Goal: Information Seeking & Learning: Learn about a topic

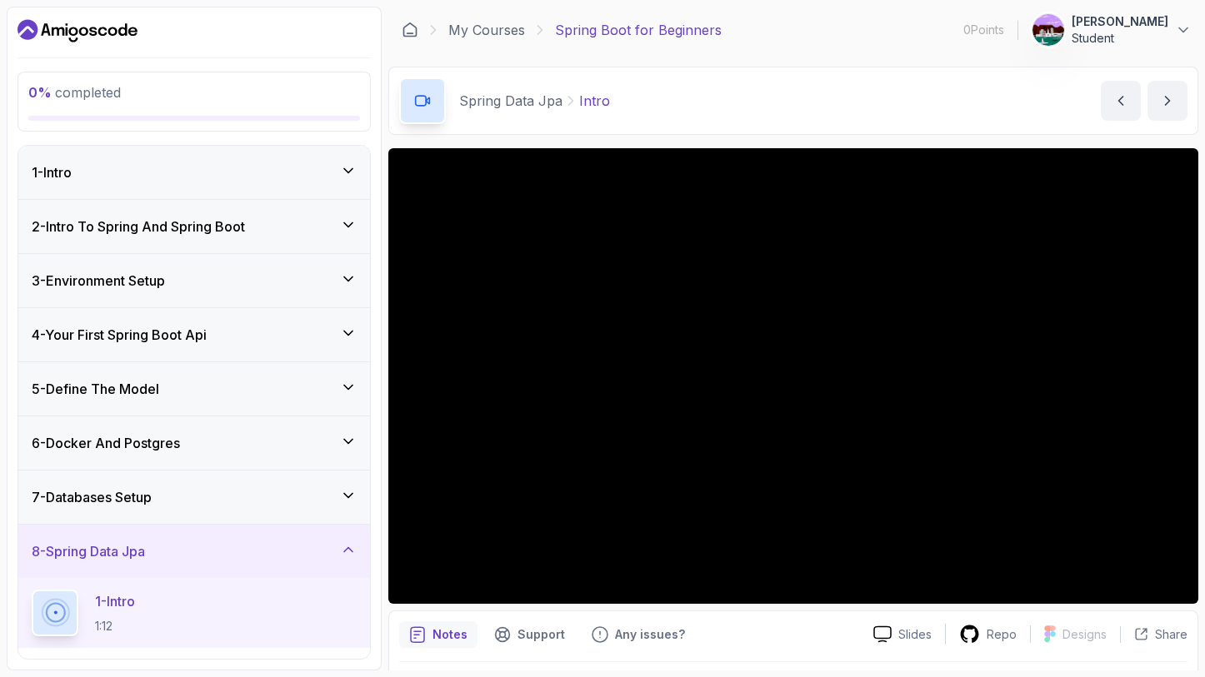
scroll to position [130, 0]
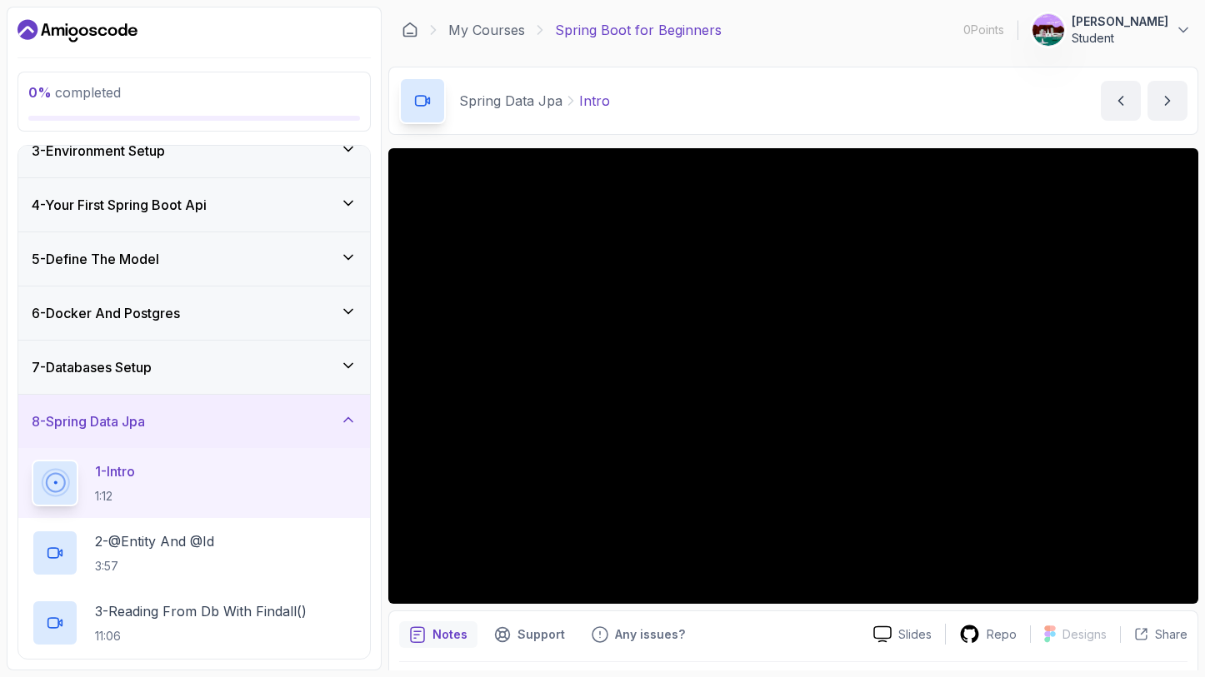
click at [284, 397] on div "8 - Spring Data Jpa" at bounding box center [194, 421] width 352 height 53
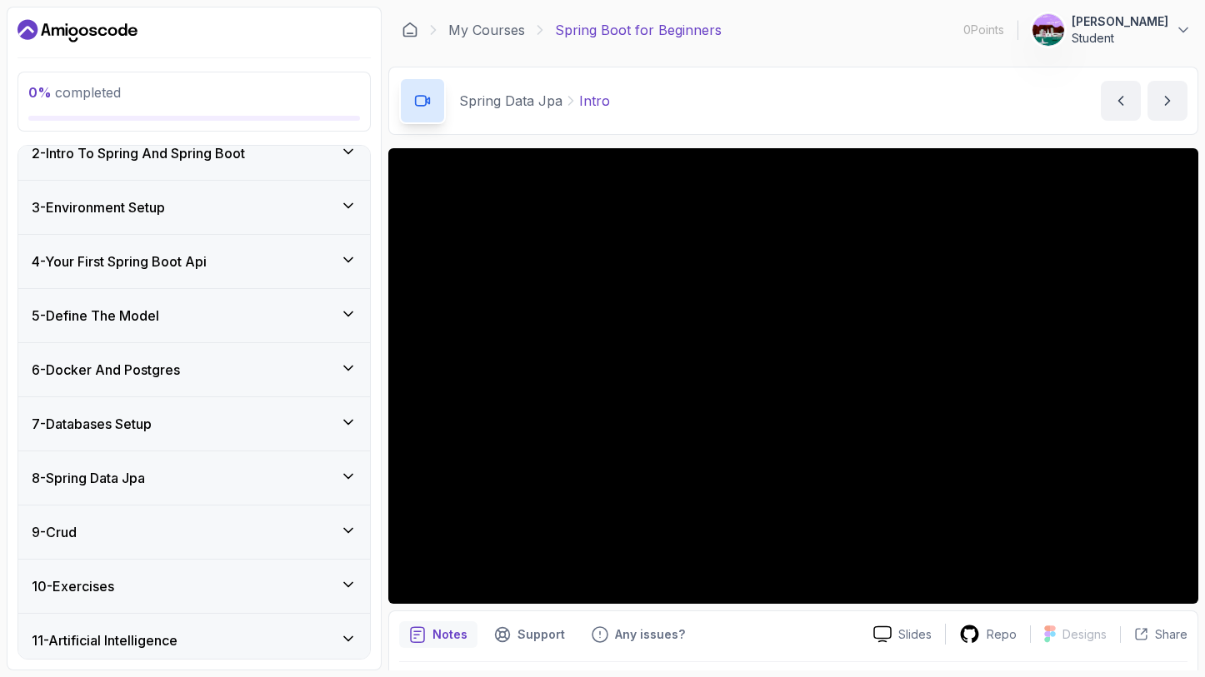
scroll to position [25, 0]
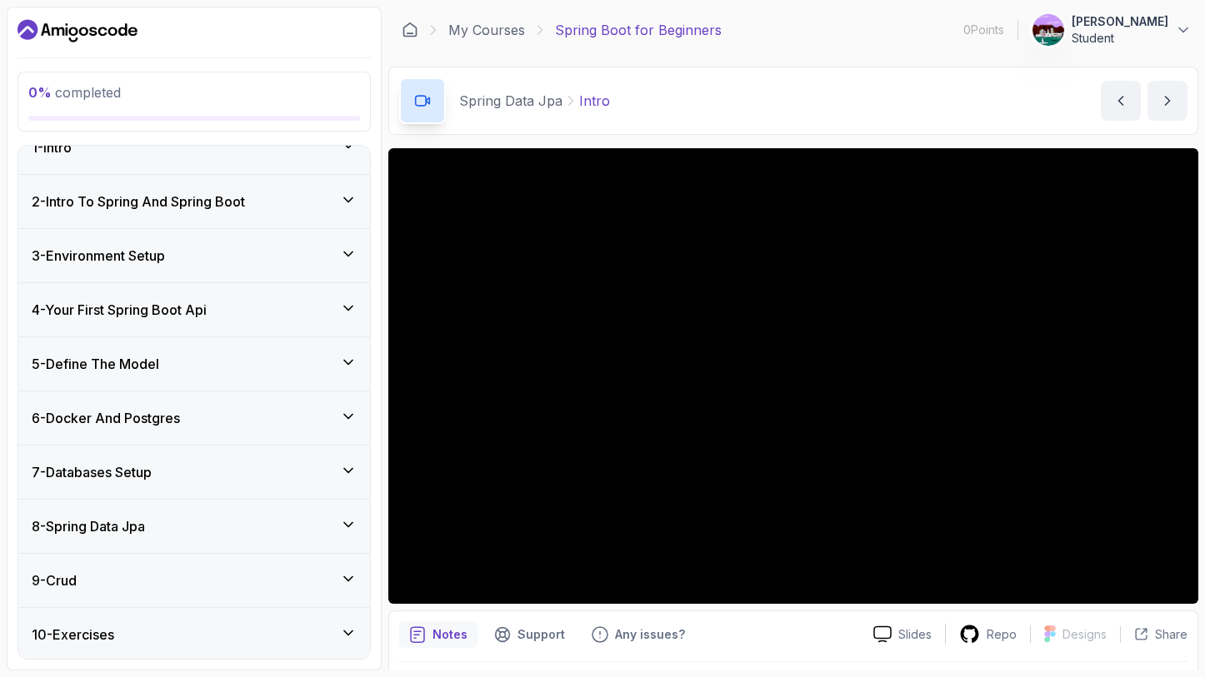
click at [201, 314] on h3 "4 - Your First Spring Boot Api" at bounding box center [119, 310] width 175 height 20
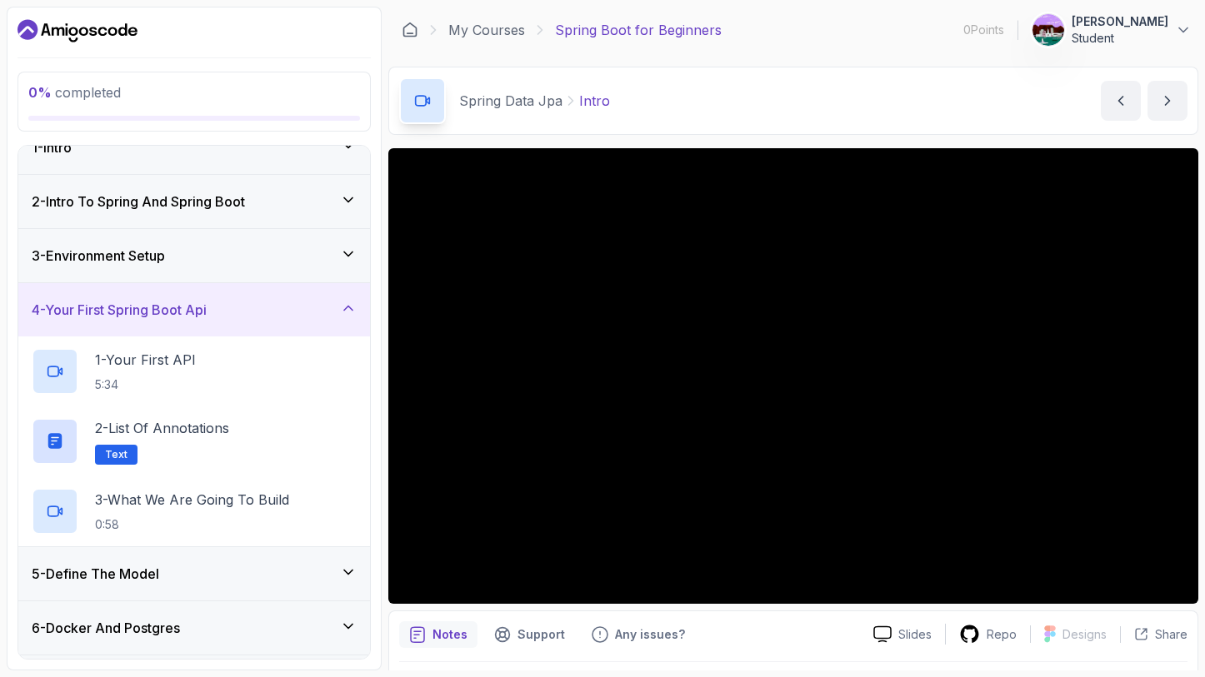
click at [159, 581] on h3 "5 - Define The Model" at bounding box center [95, 574] width 127 height 20
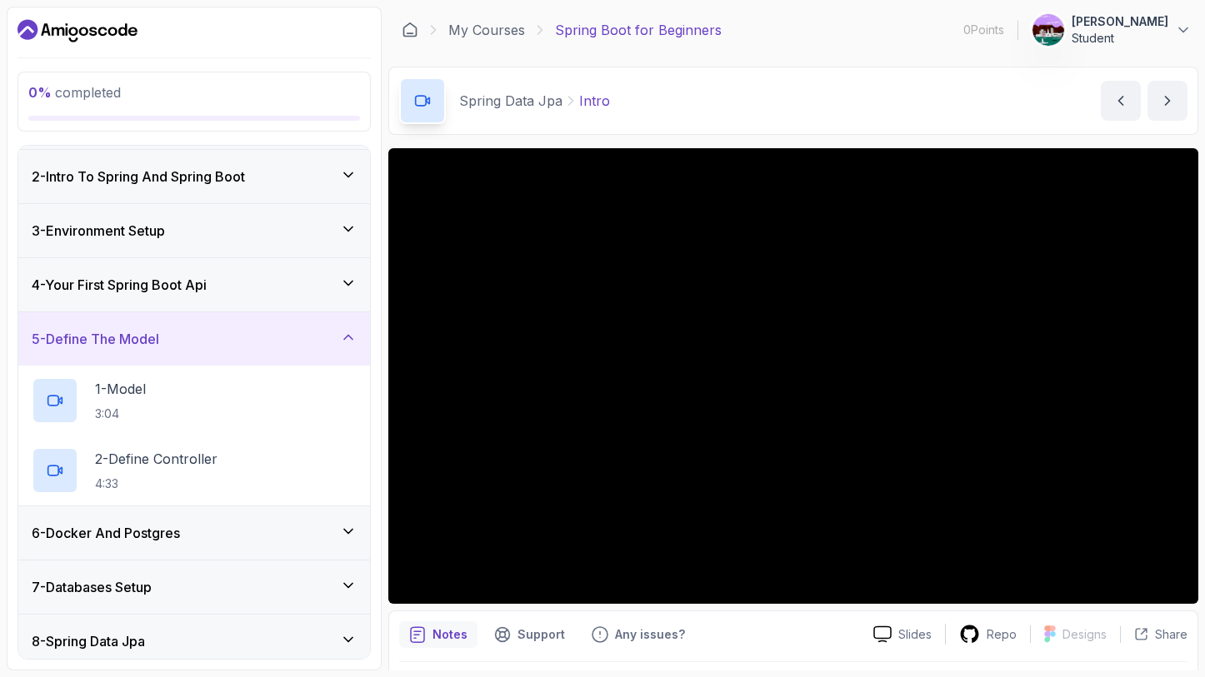
scroll to position [55, 0]
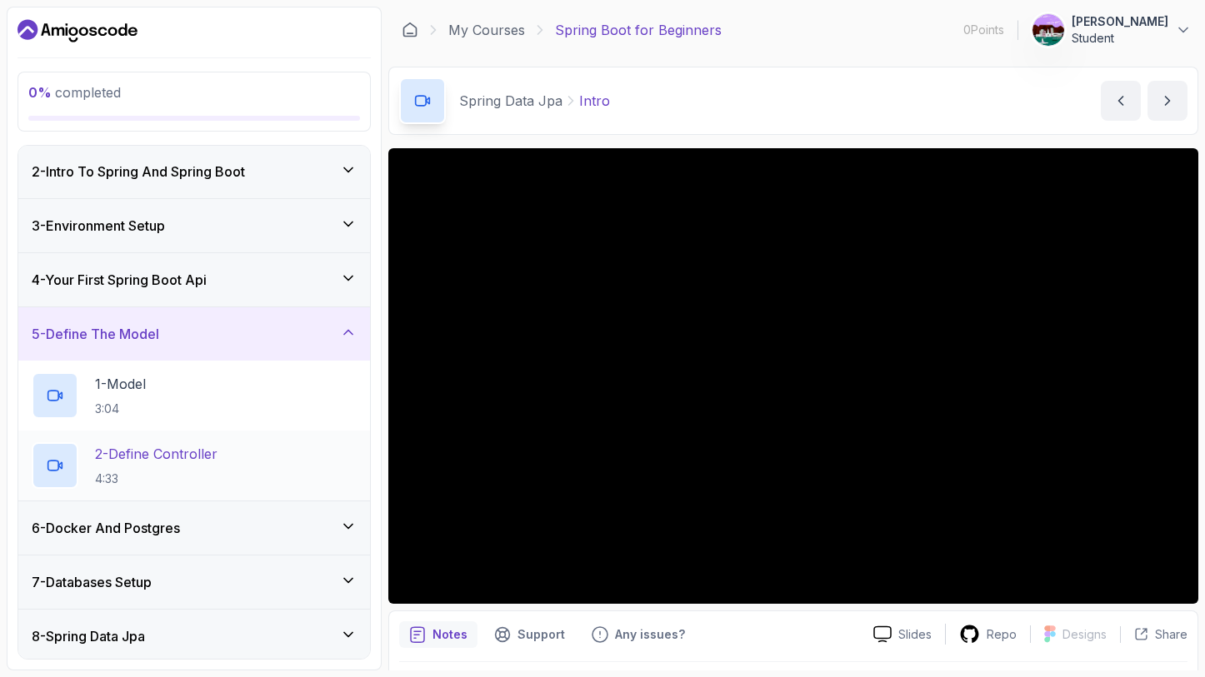
click at [180, 451] on p "2 - Define Controller" at bounding box center [156, 454] width 122 height 20
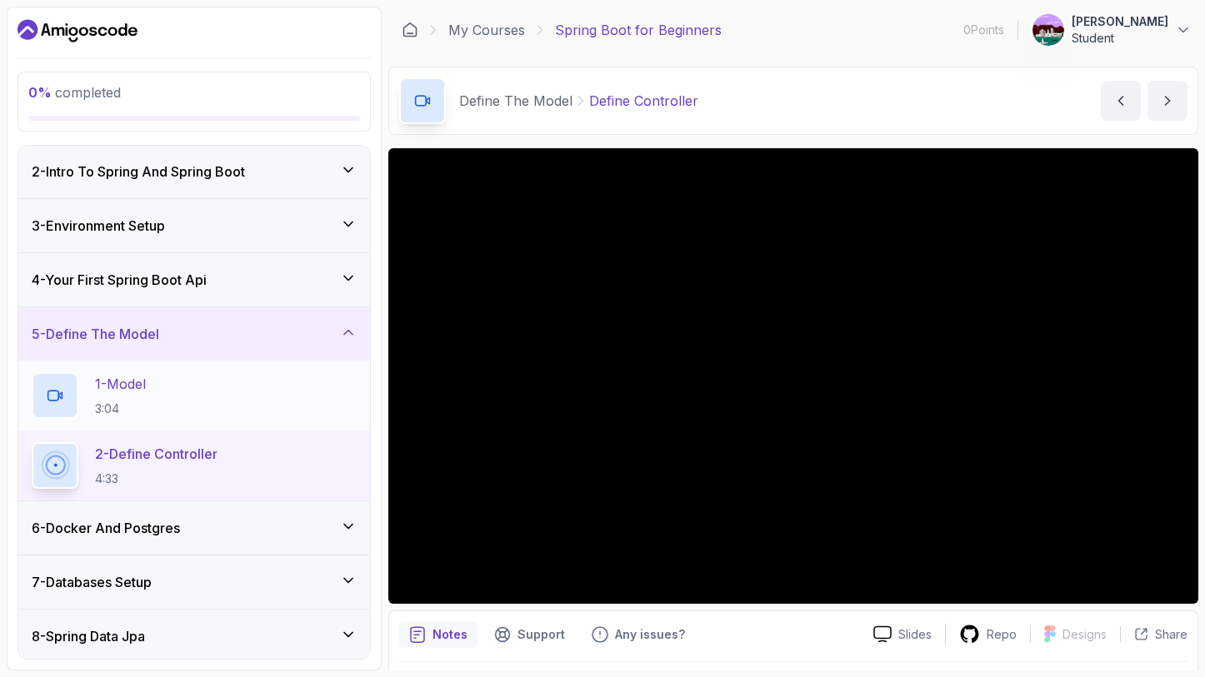
click at [227, 372] on div "1 - Model 3:04" at bounding box center [194, 395] width 325 height 47
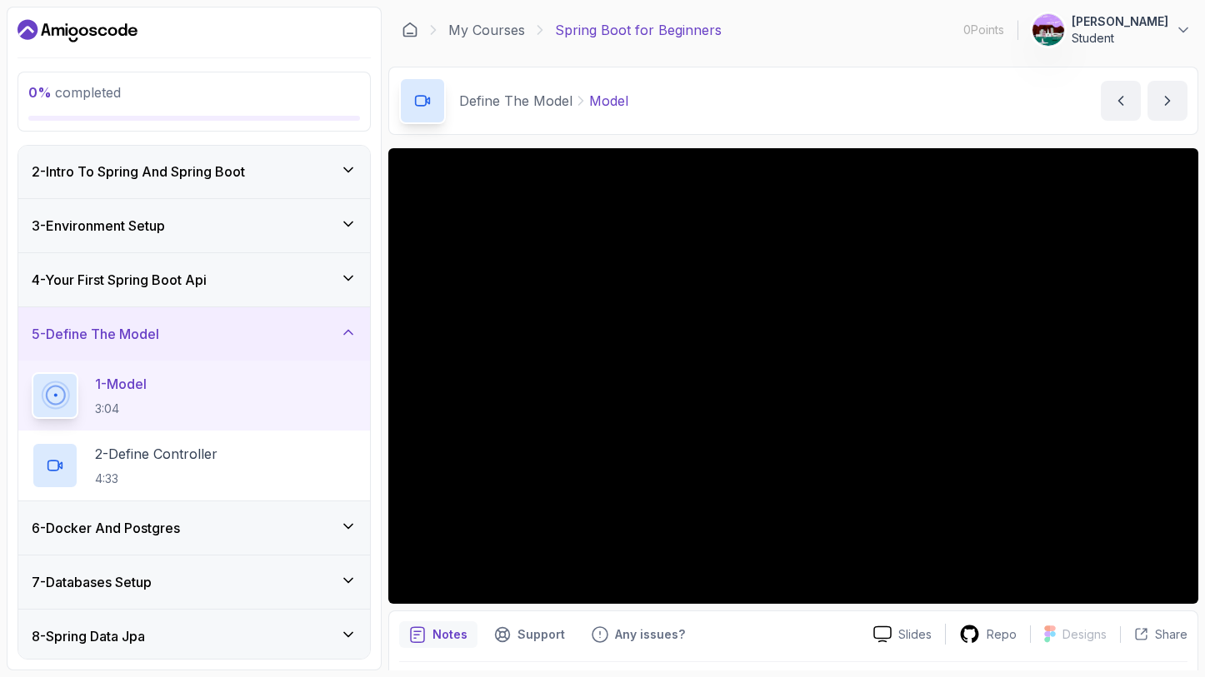
click at [180, 217] on div "3 - Environment Setup" at bounding box center [194, 226] width 325 height 20
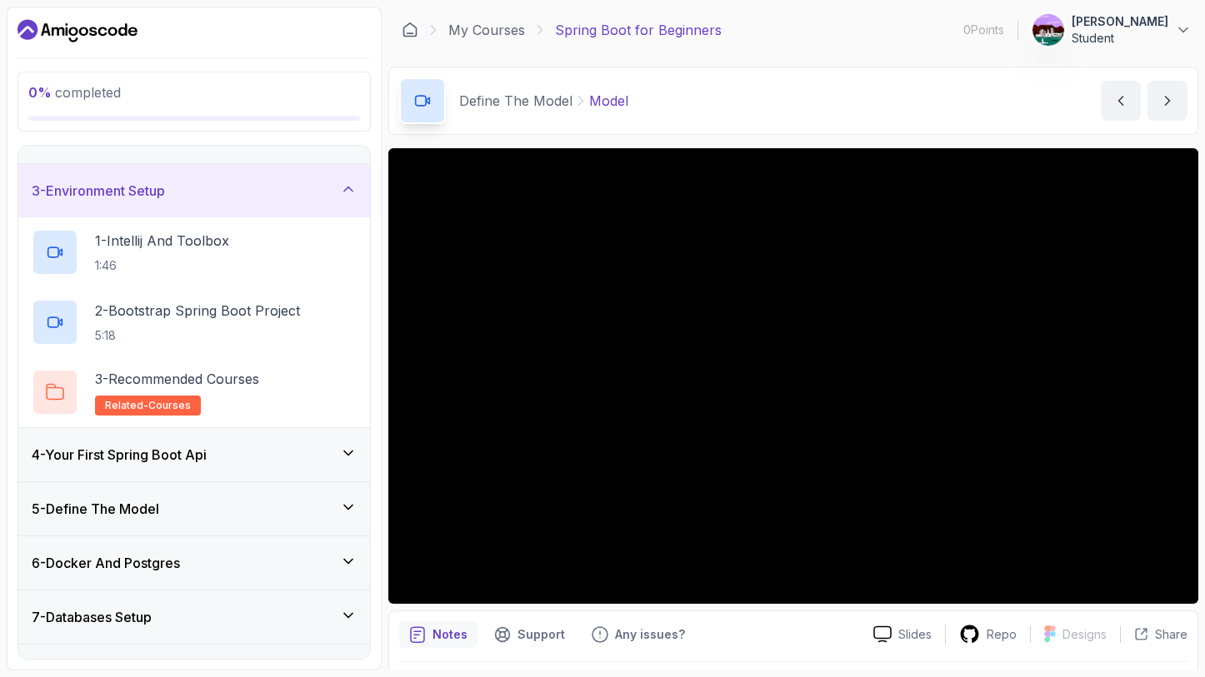
scroll to position [92, 0]
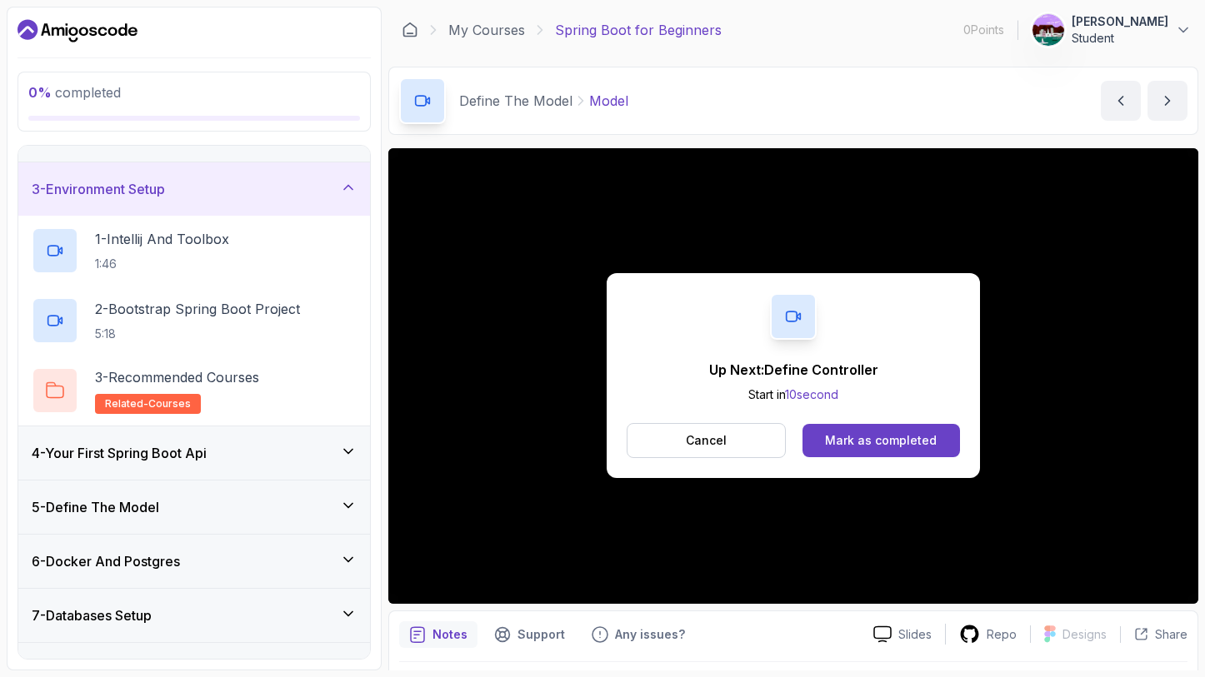
click at [130, 502] on h3 "5 - Define The Model" at bounding box center [95, 507] width 127 height 20
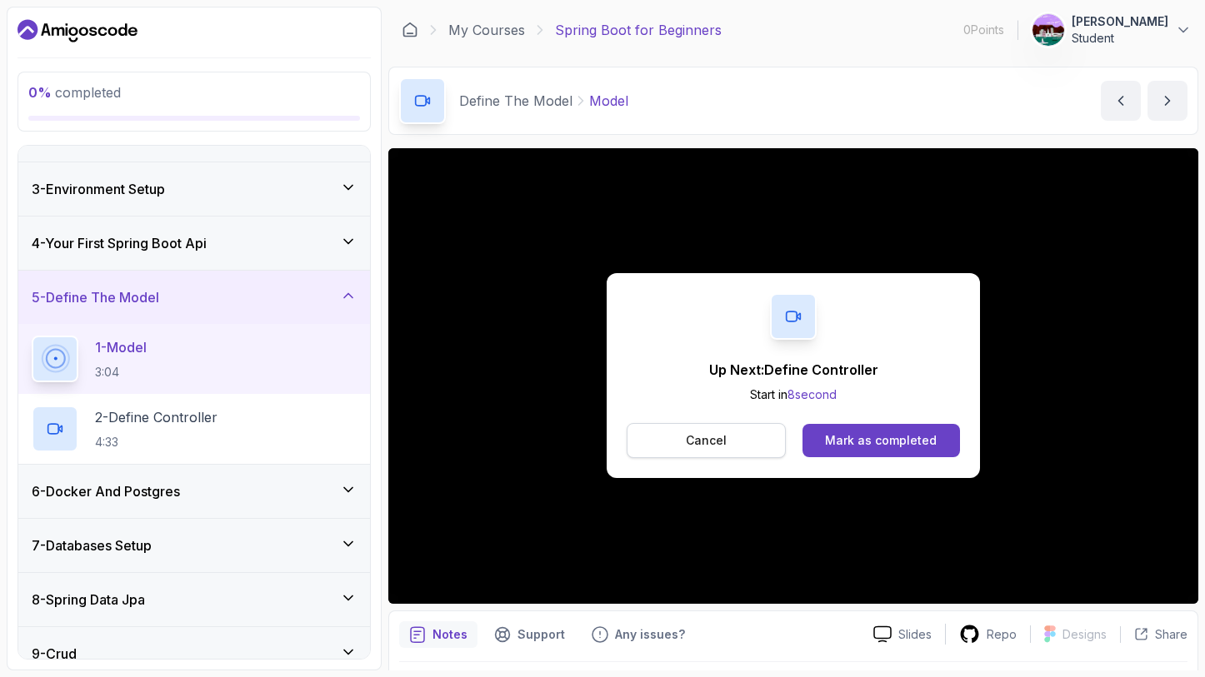
click at [707, 426] on button "Cancel" at bounding box center [706, 440] width 159 height 35
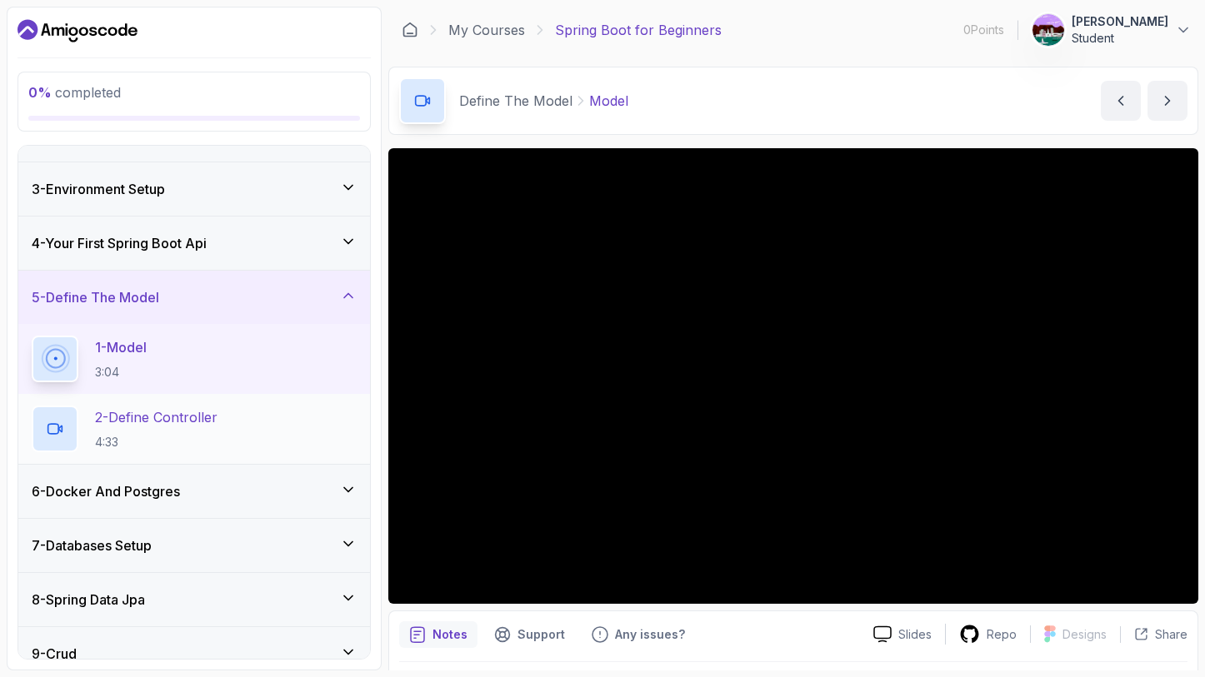
click at [223, 416] on div "2 - Define Controller 4:33" at bounding box center [194, 429] width 325 height 47
